Goal: Information Seeking & Learning: Compare options

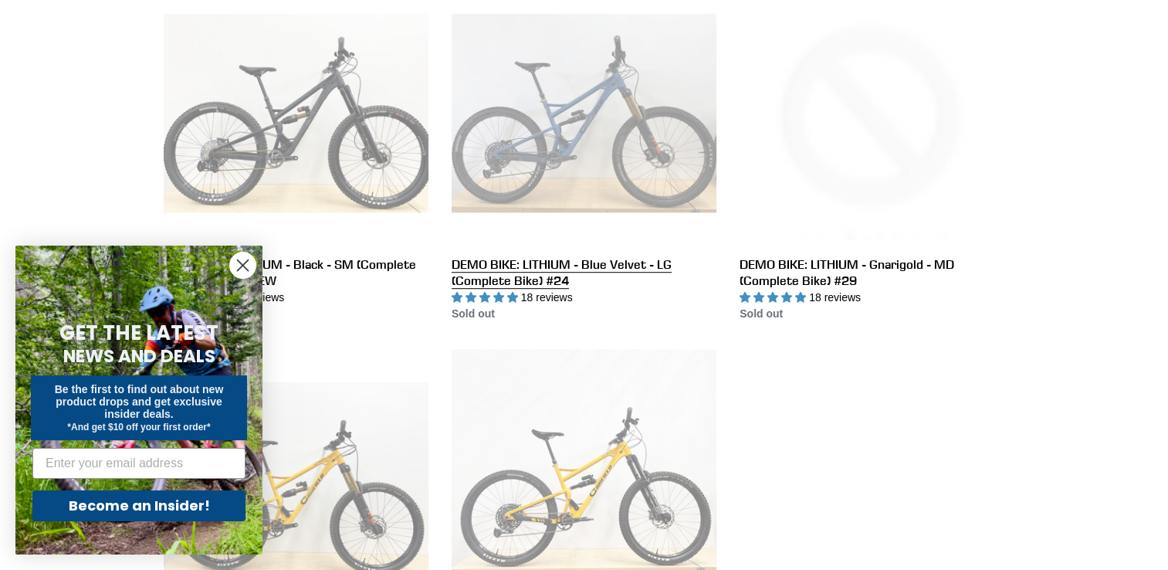
scroll to position [849, 0]
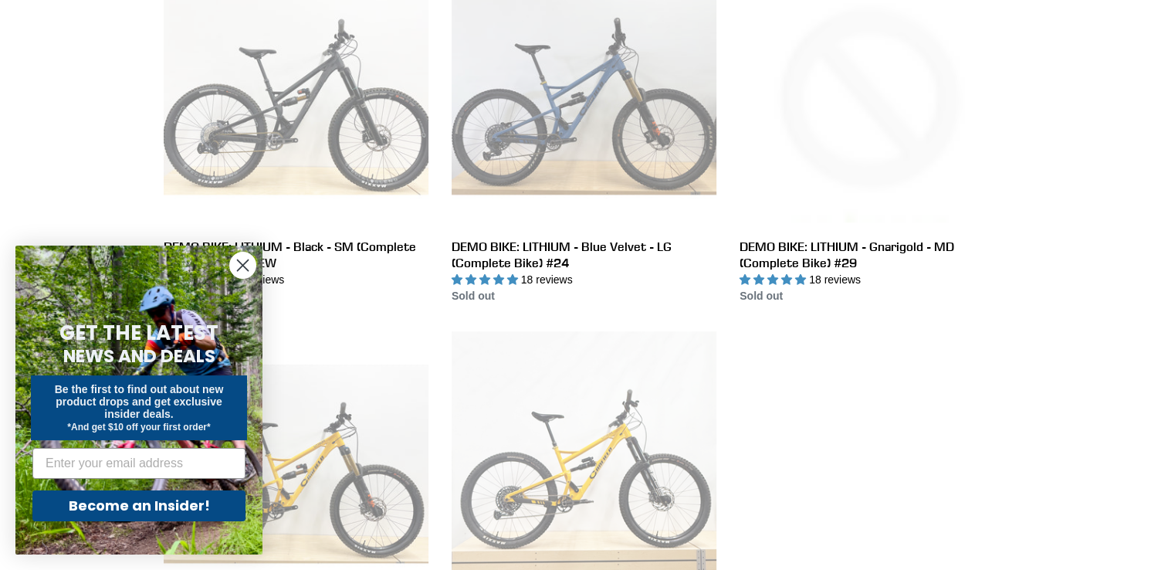
click at [236, 263] on circle "Close dialog" at bounding box center [242, 264] width 25 height 25
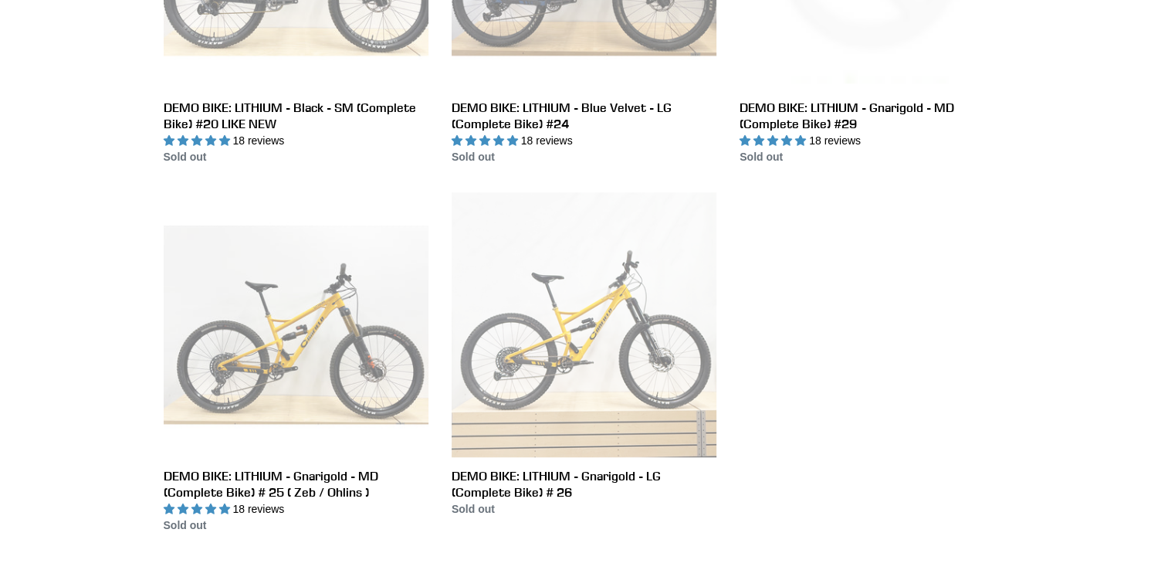
scroll to position [1003, 0]
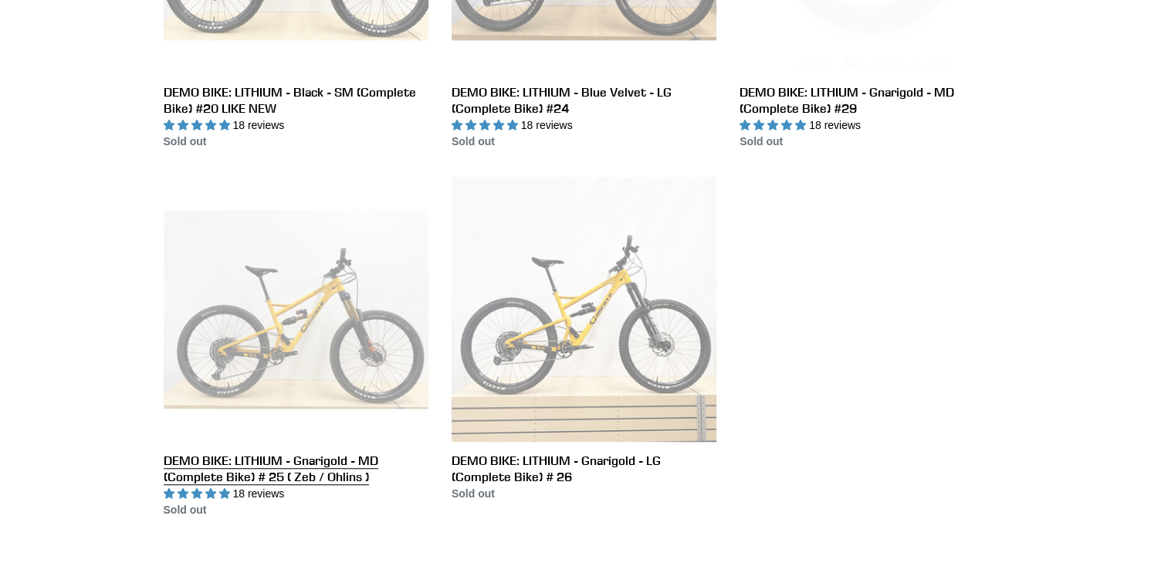
click at [314, 320] on link "DEMO BIKE: LITHIUM - Gnarigold - MD (Complete Bike) # 25 ( Zeb / Ohlins )" at bounding box center [296, 347] width 265 height 341
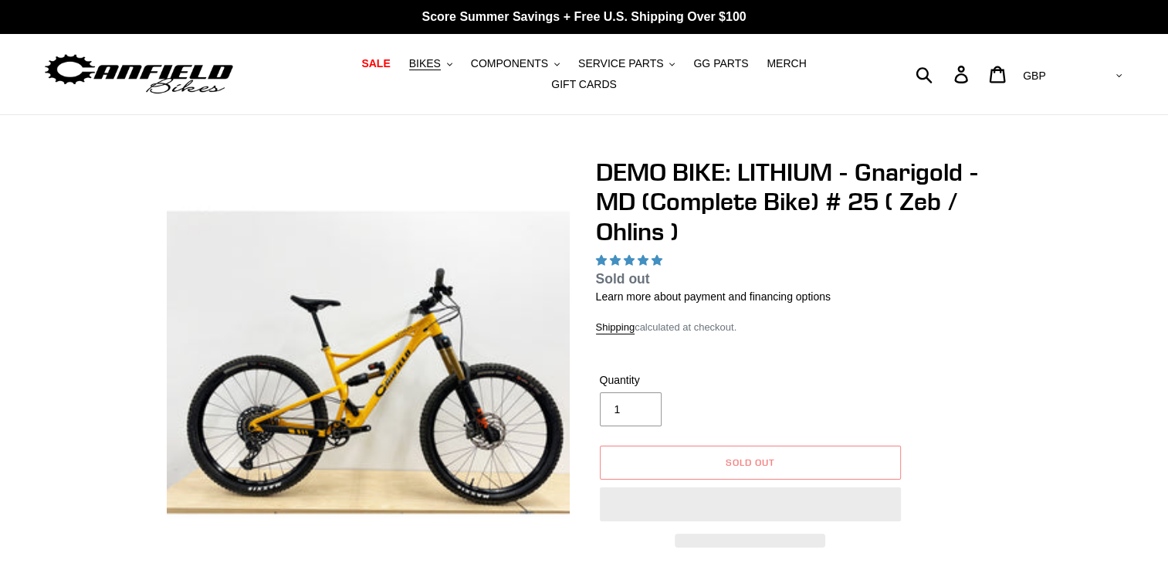
select select "highest-rating"
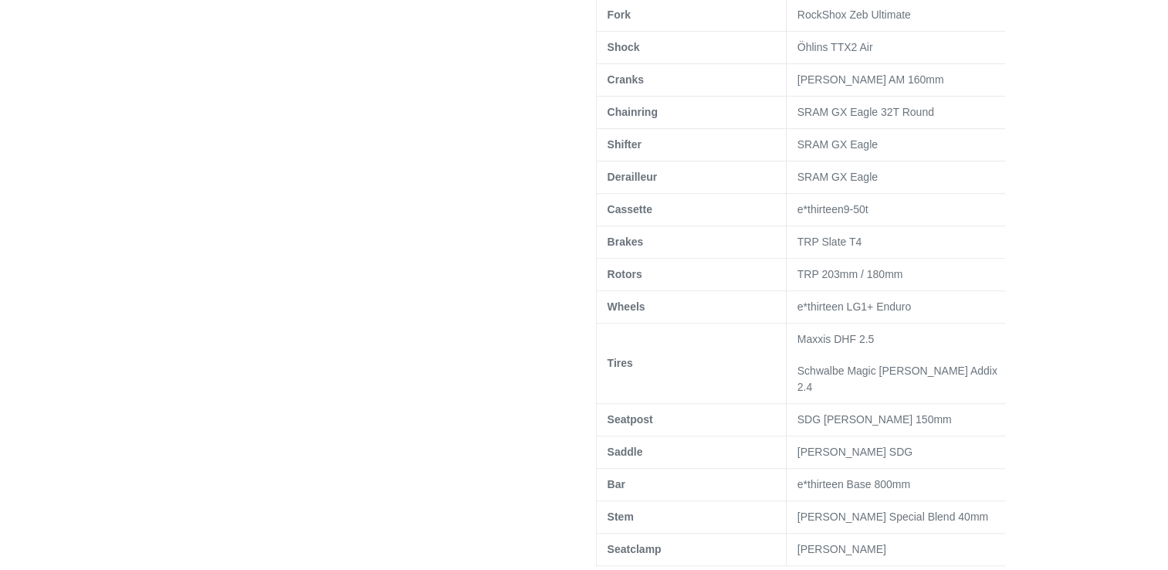
scroll to position [926, 0]
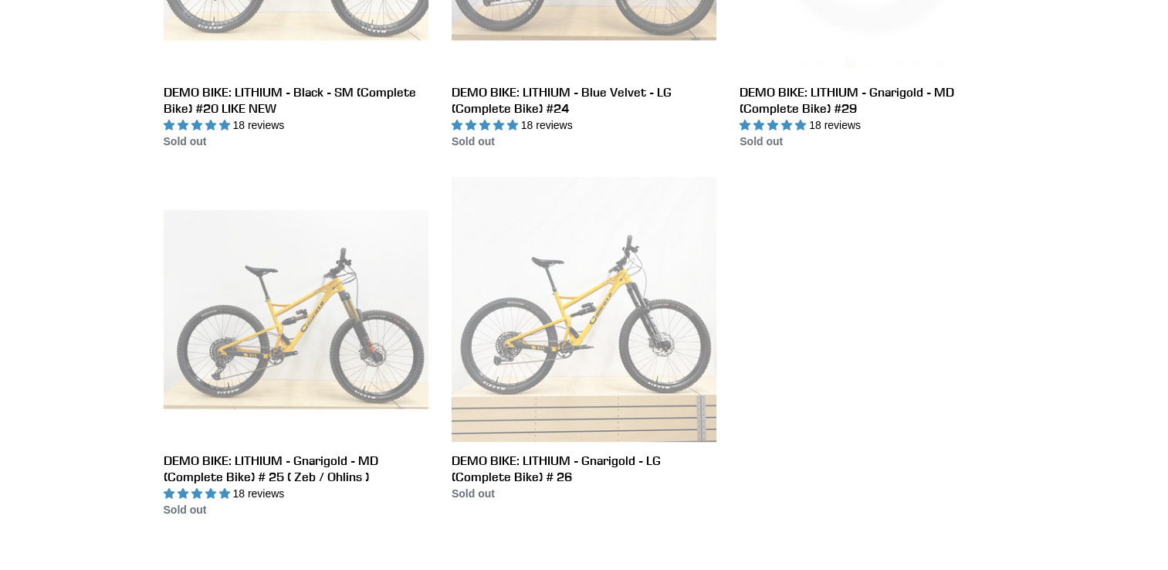
click at [807, 301] on ul "LITHIUM - Complete Bike LITHIUM - Complete Bike 18 reviews Regular price Sold o…" at bounding box center [572, 1] width 864 height 1088
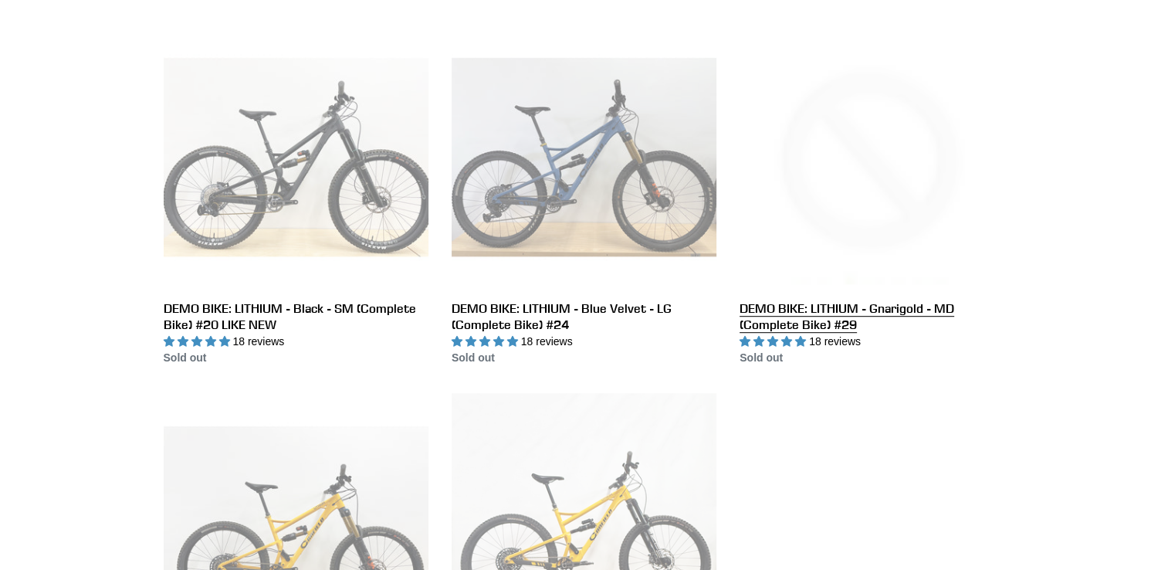
scroll to position [772, 0]
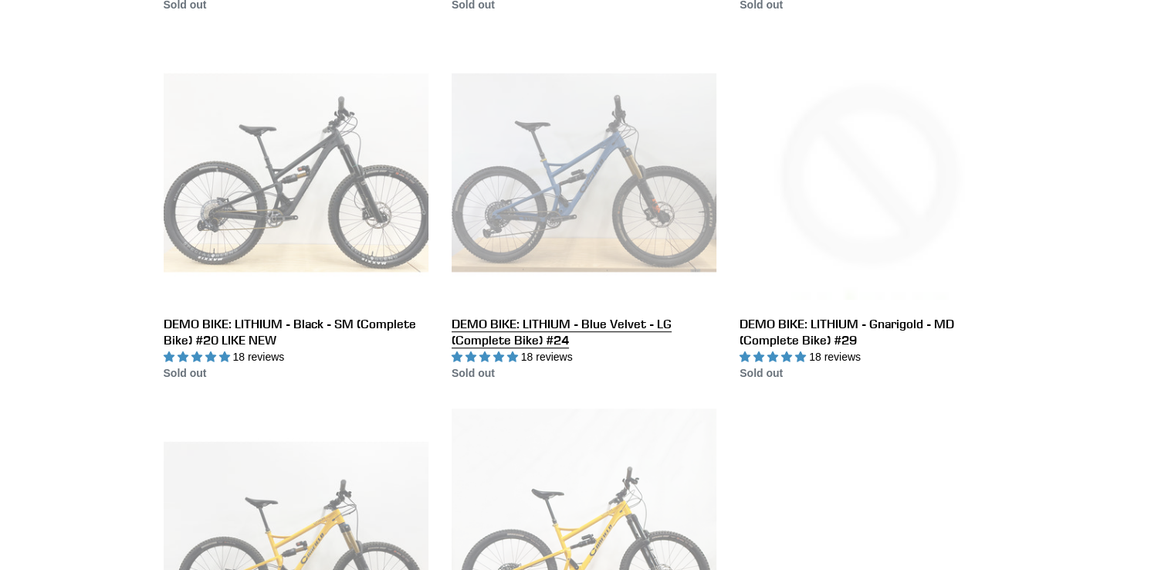
click at [536, 174] on link "DEMO BIKE: LITHIUM - Blue Velvet - LG (Complete Bike) #24" at bounding box center [584, 210] width 265 height 341
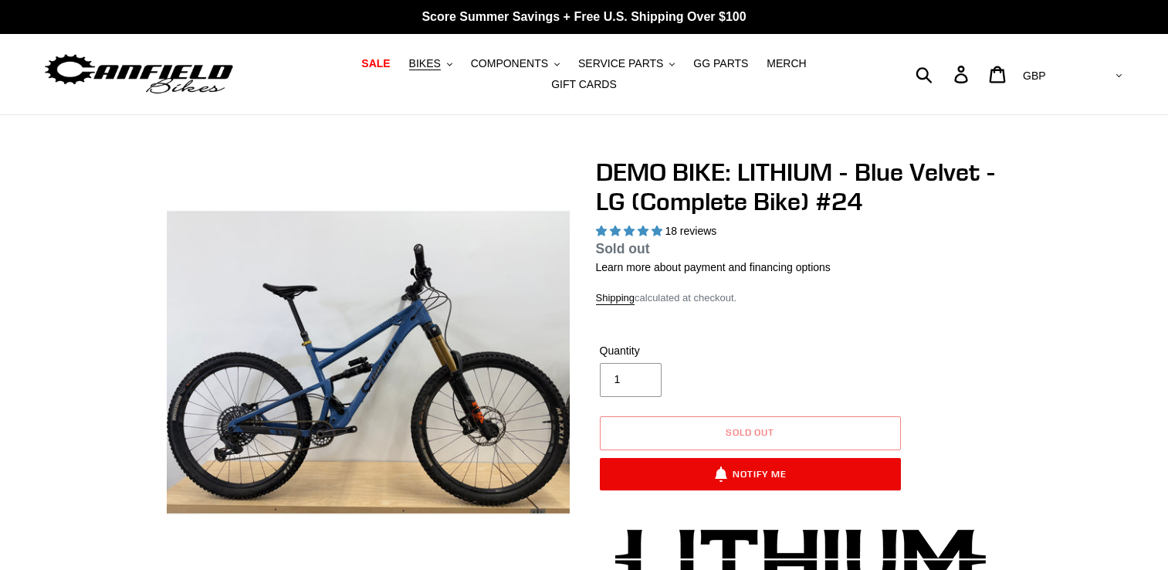
select select "highest-rating"
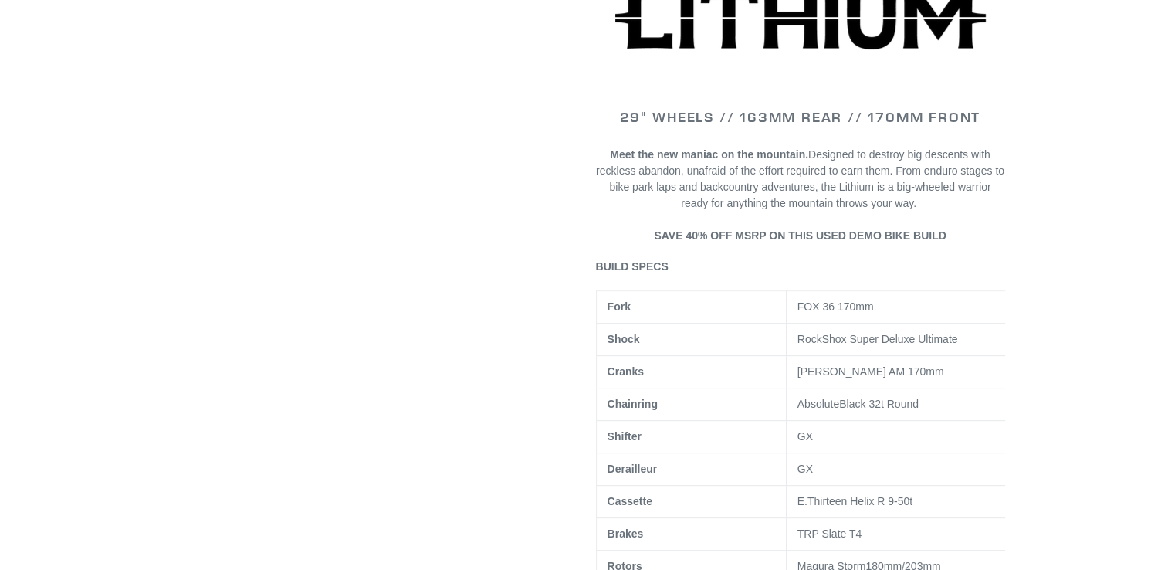
scroll to position [540, 0]
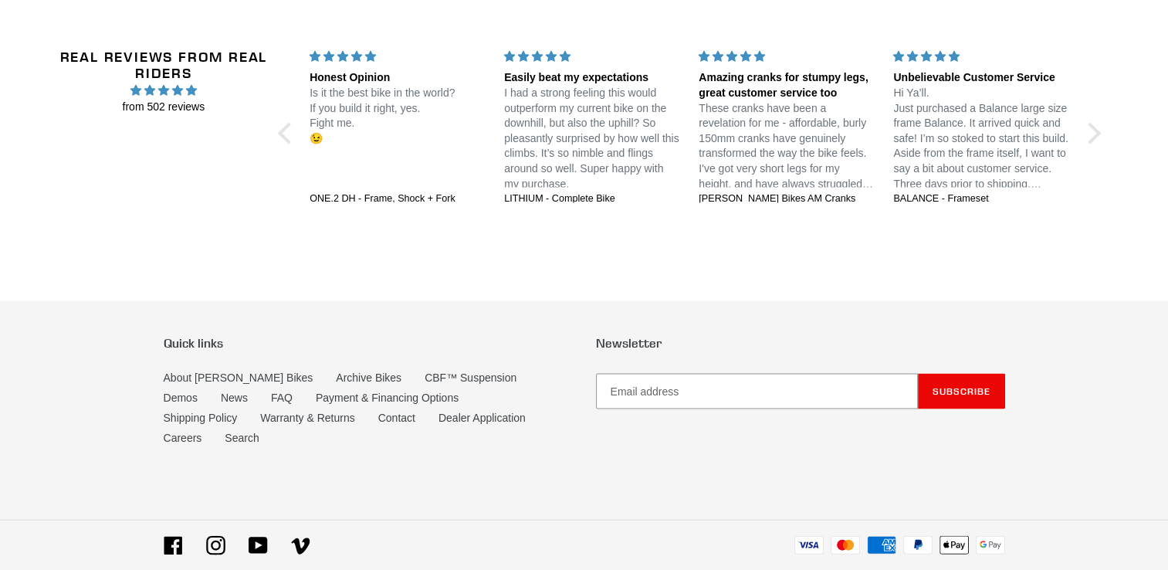
scroll to position [3124, 0]
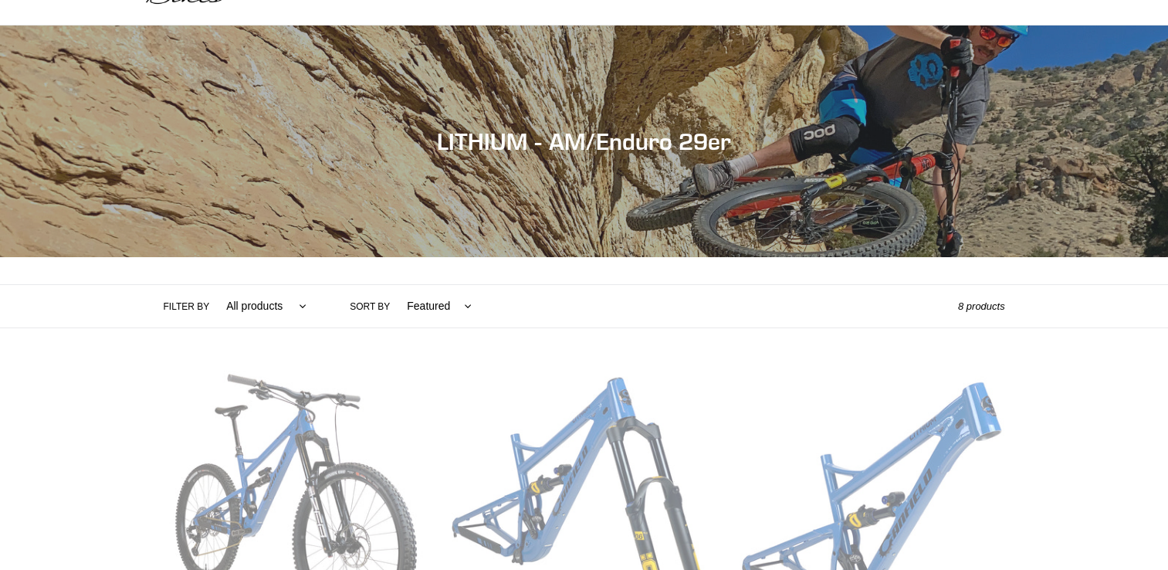
scroll to position [309, 0]
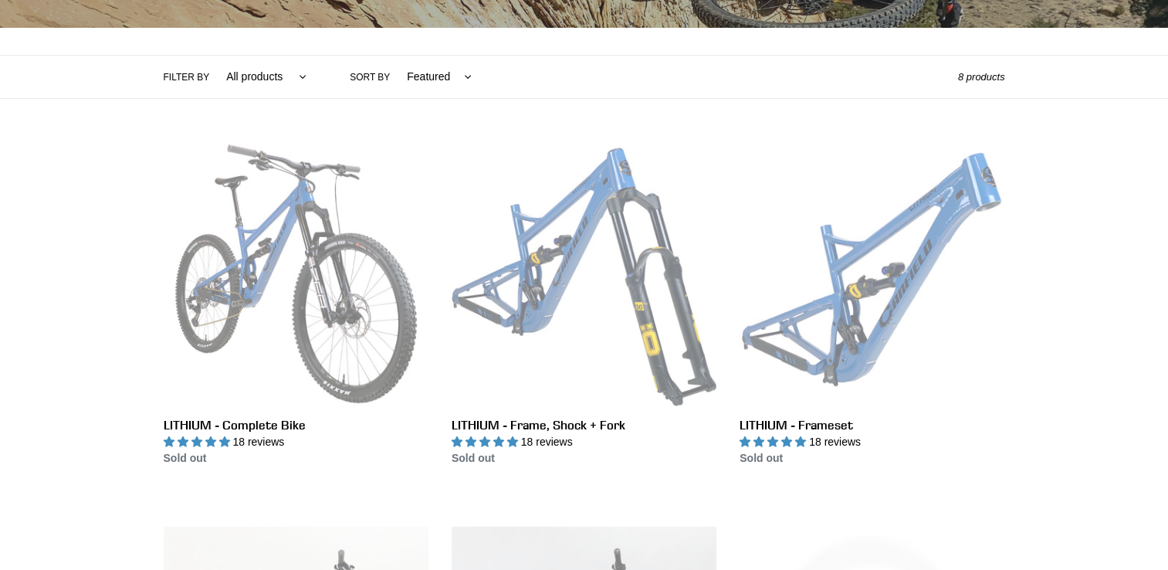
scroll to position [386, 0]
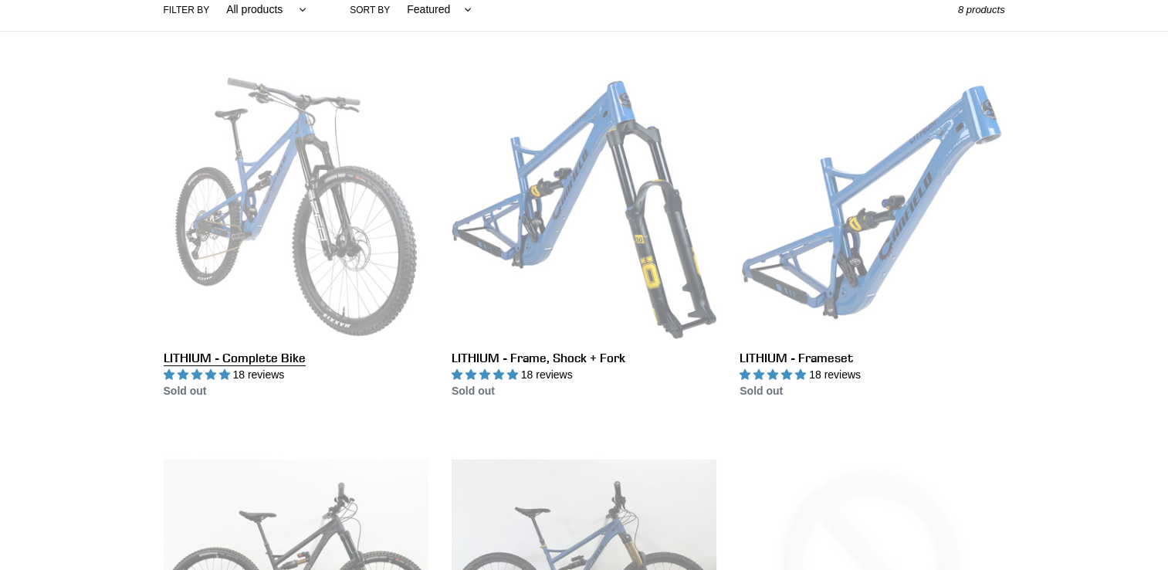
click at [273, 205] on link "LITHIUM - Complete Bike" at bounding box center [296, 236] width 265 height 325
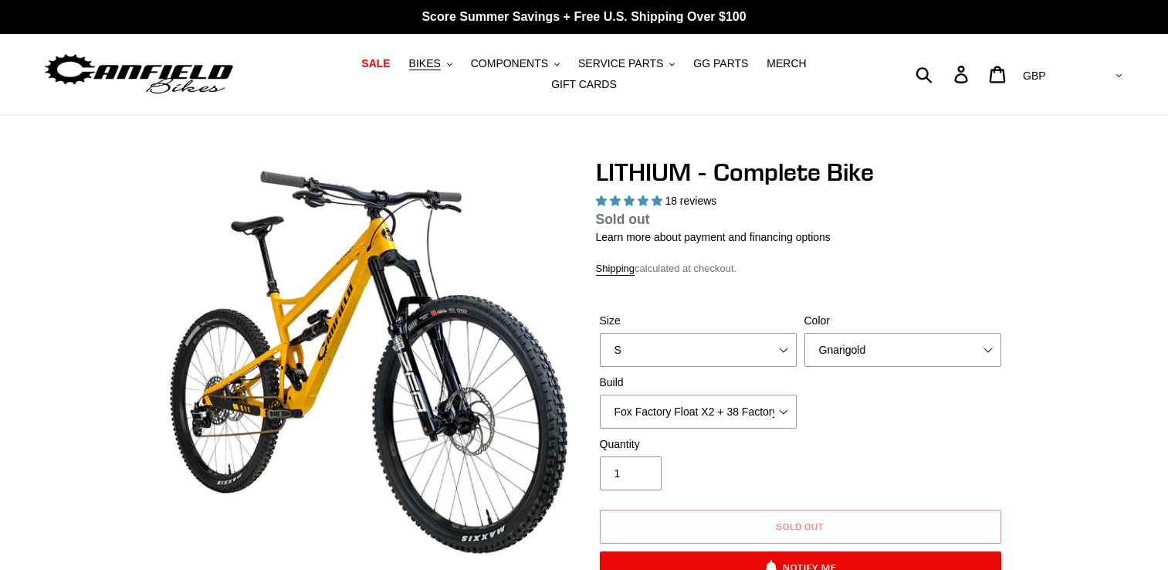
select select "highest-rating"
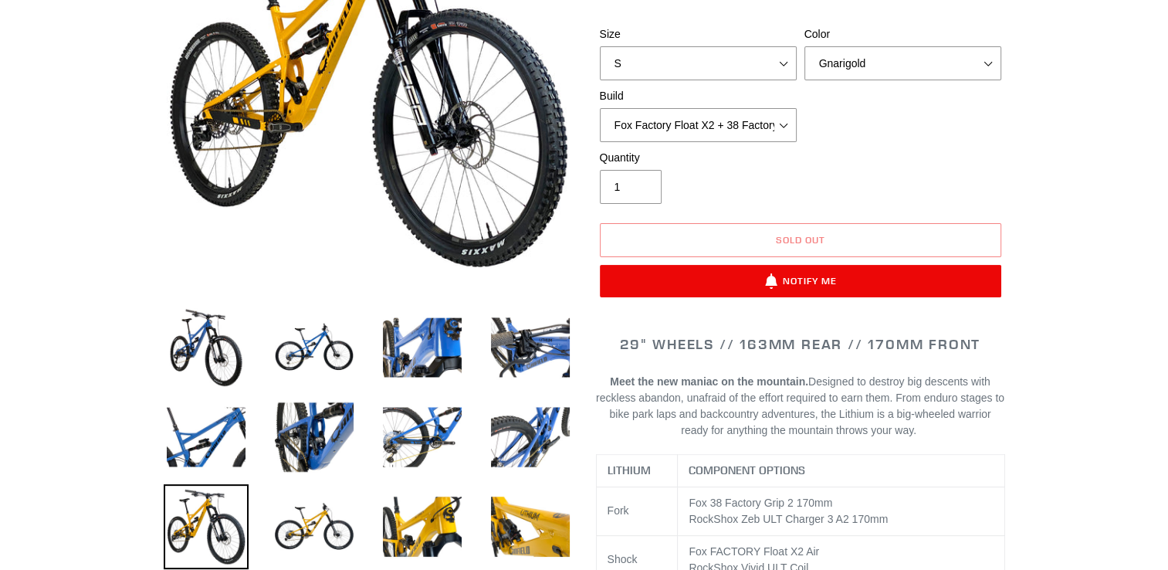
scroll to position [154, 0]
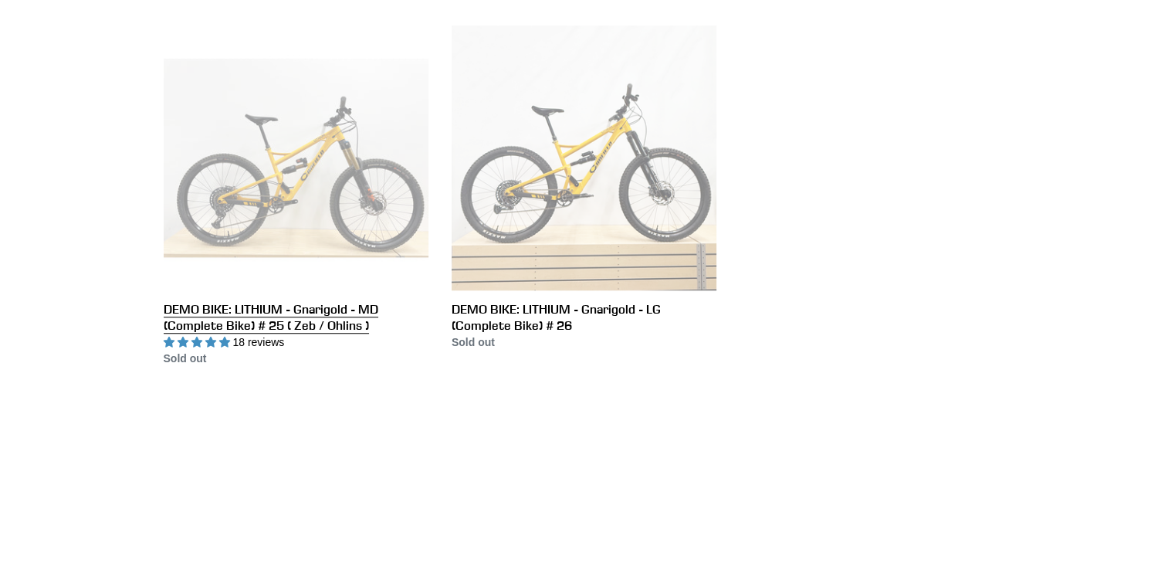
scroll to position [1158, 0]
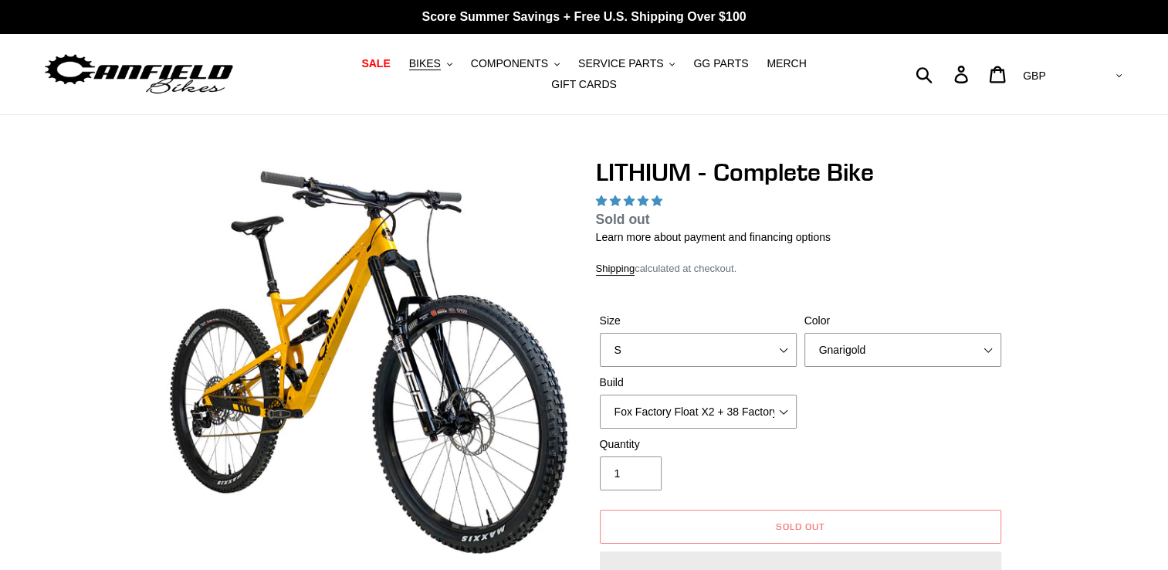
select select "highest-rating"
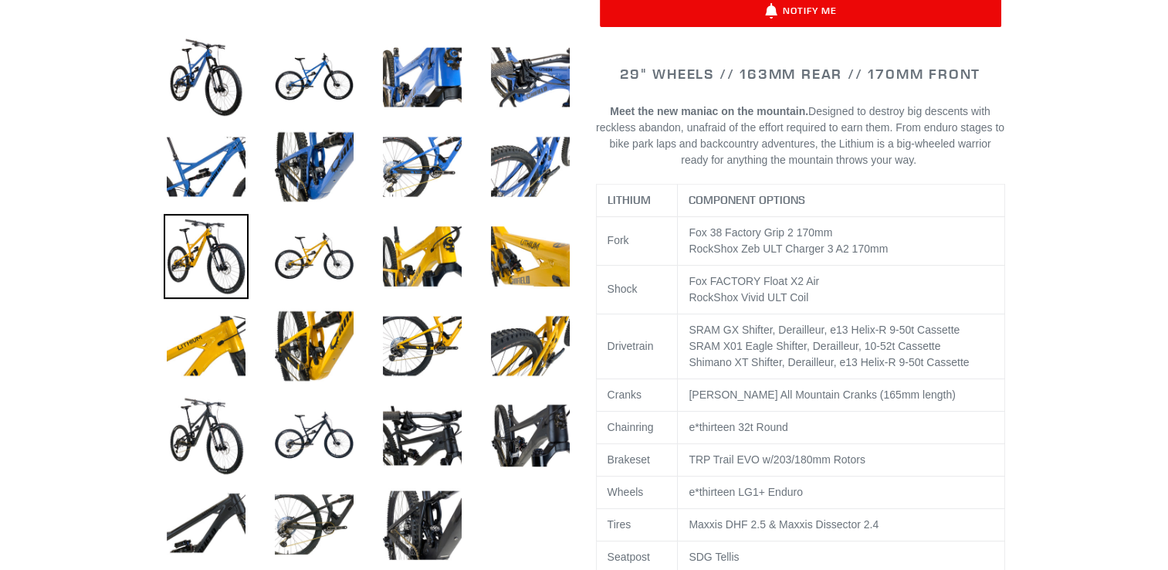
scroll to position [540, 0]
